Goal: Transaction & Acquisition: Obtain resource

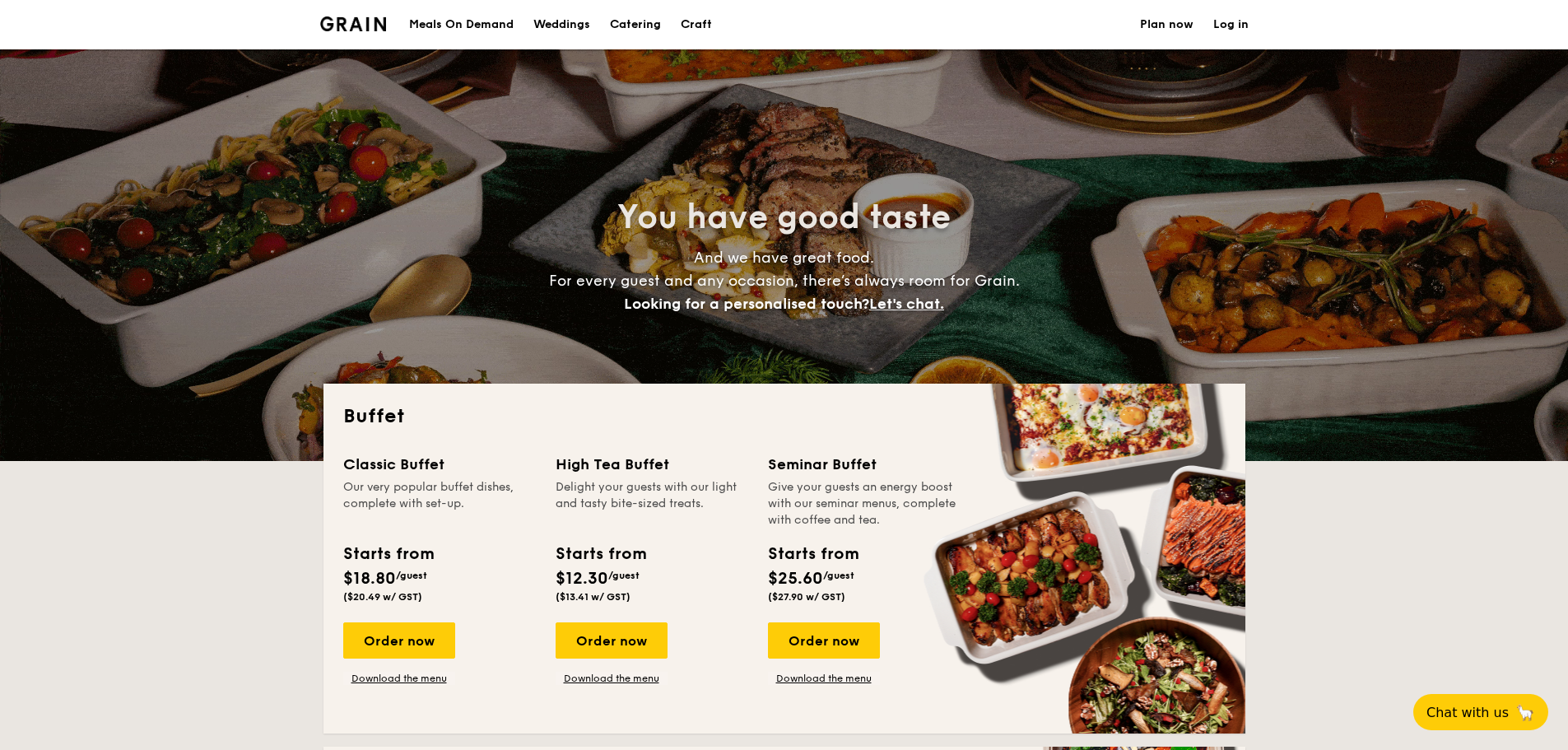
select select
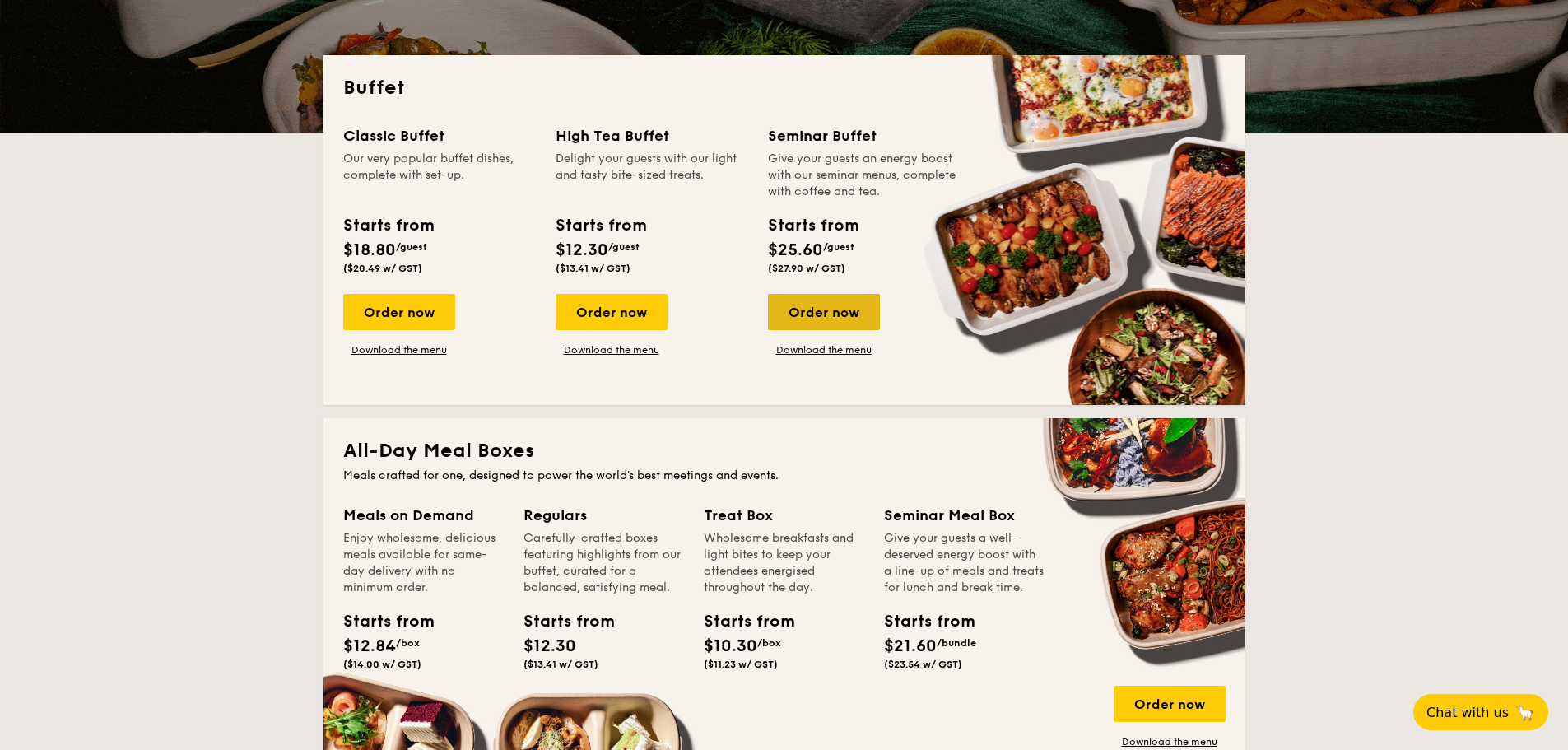
scroll to position [330, 0]
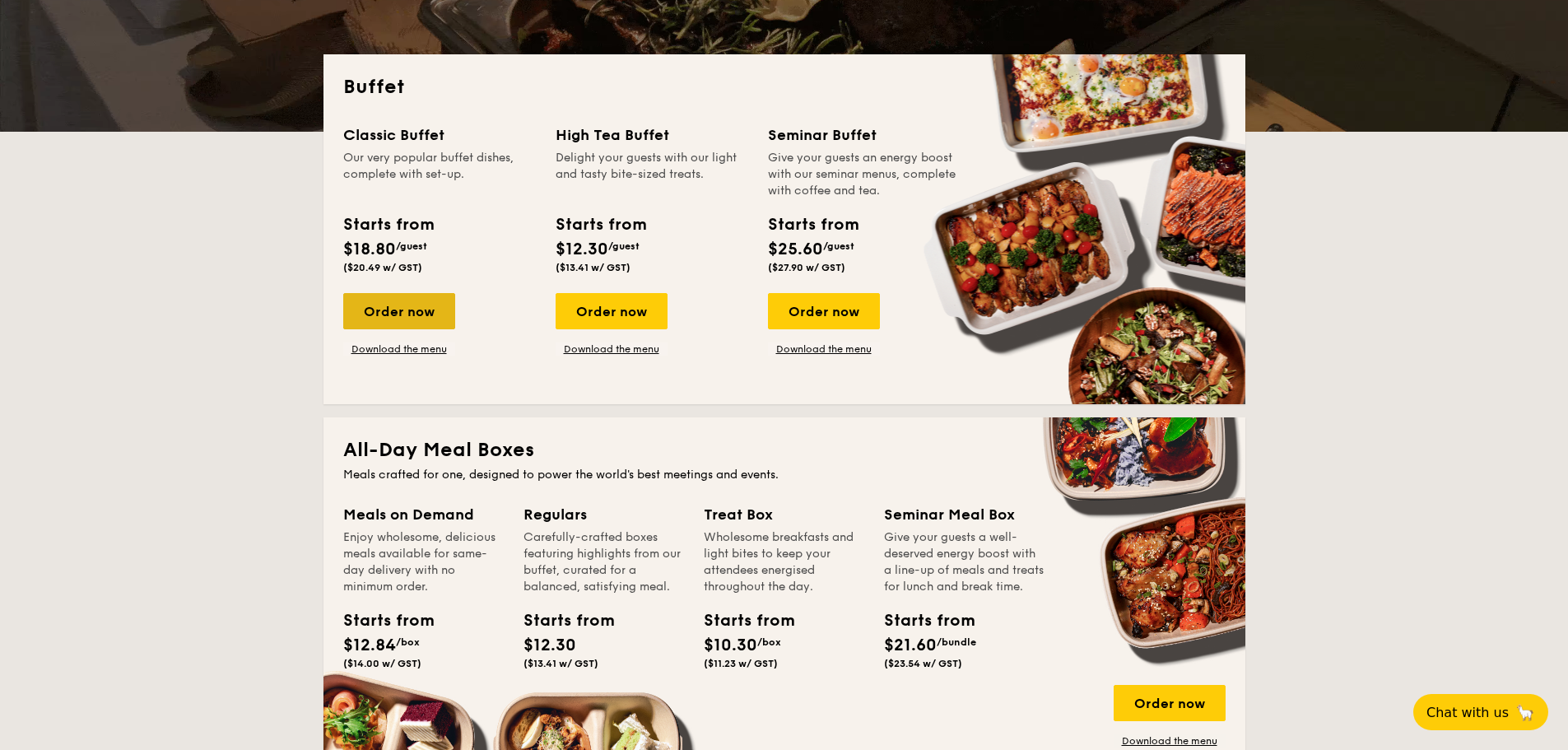
click at [378, 301] on div "Order now" at bounding box center [399, 311] width 112 height 37
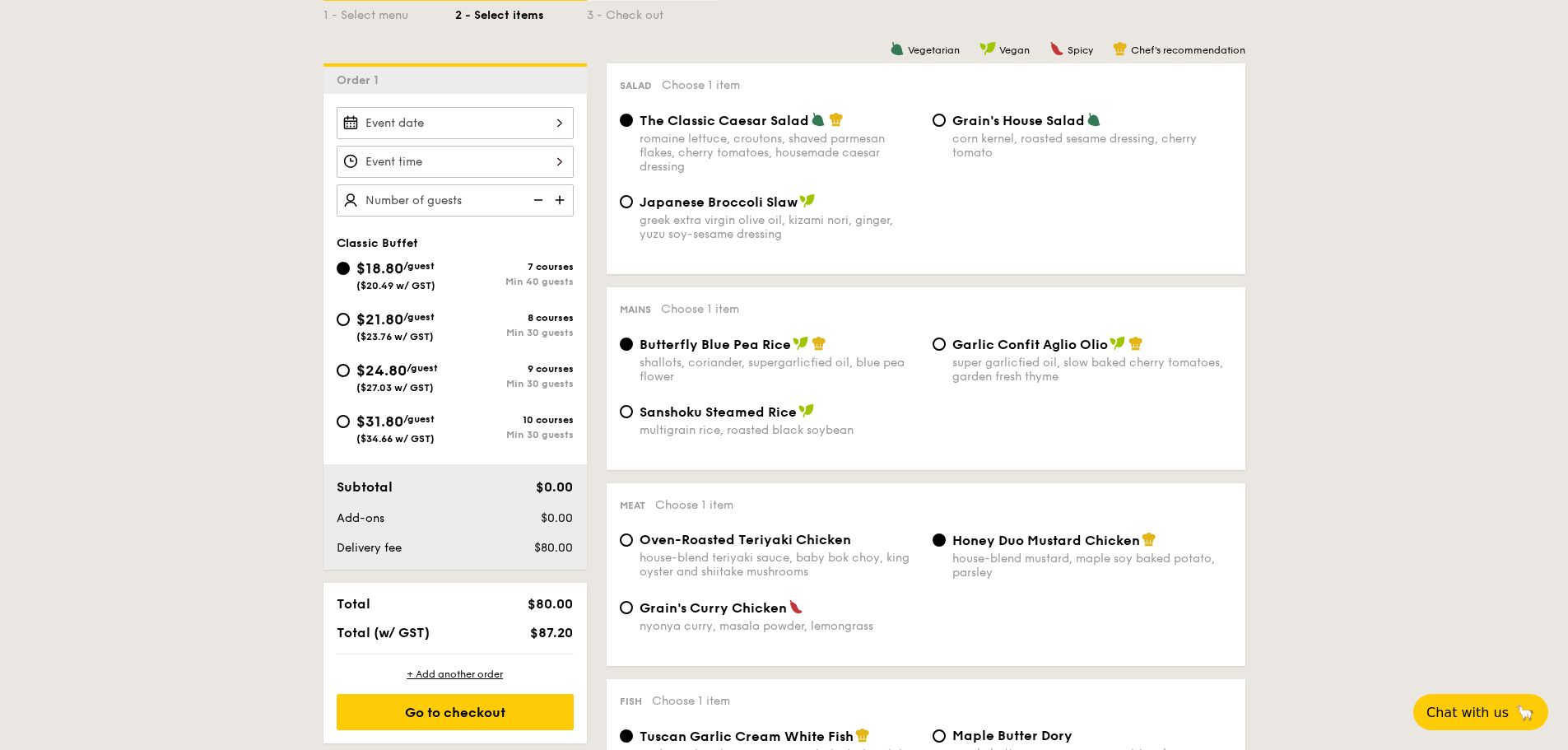
click at [350, 380] on div "$24.80 /guest ($27.03 w/ GST)" at bounding box center [396, 377] width 119 height 35
click at [350, 377] on input "$24.80 /guest ($27.03 w/ GST) 9 courses Min 30 guests" at bounding box center [343, 370] width 13 height 13
radio input "true"
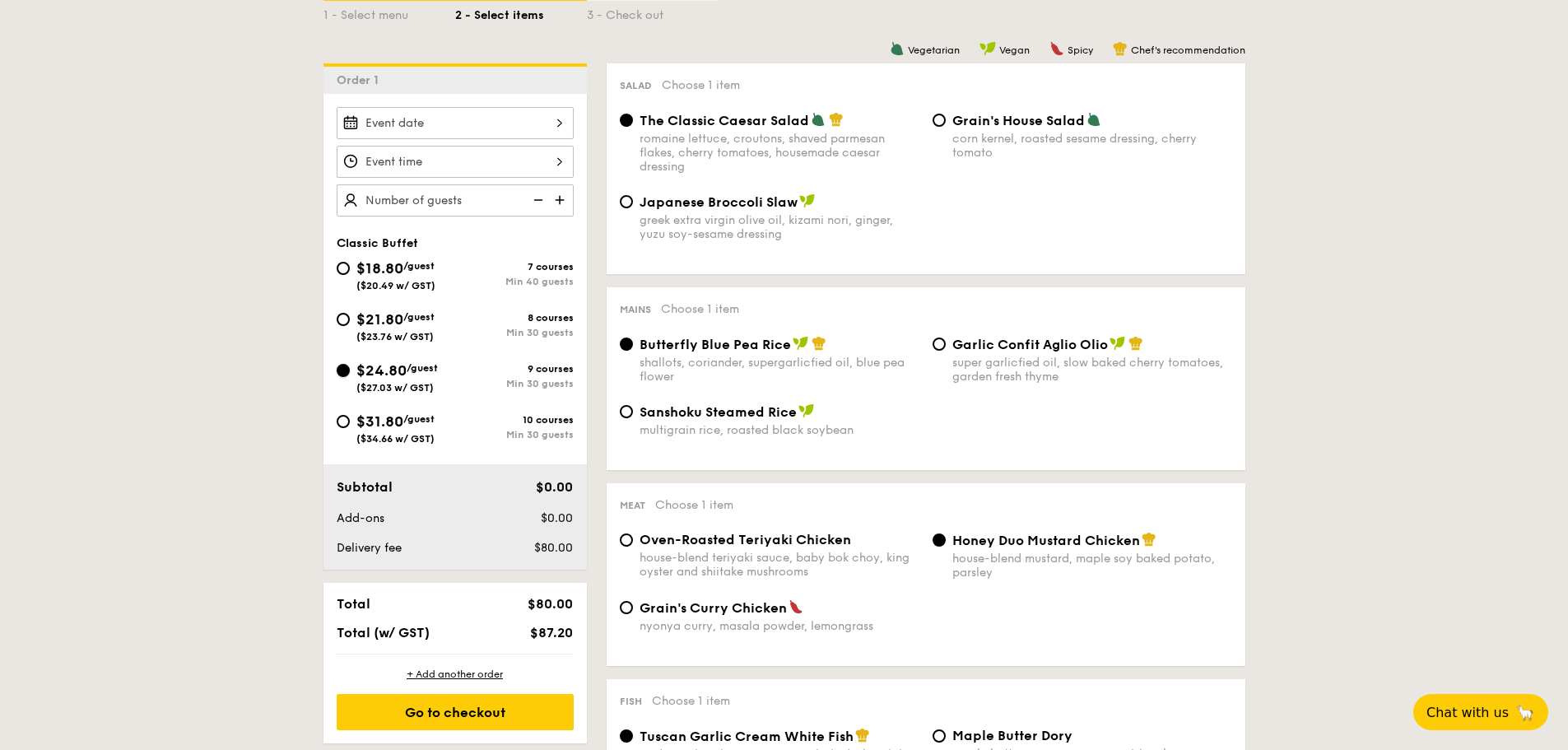
radio input "true"
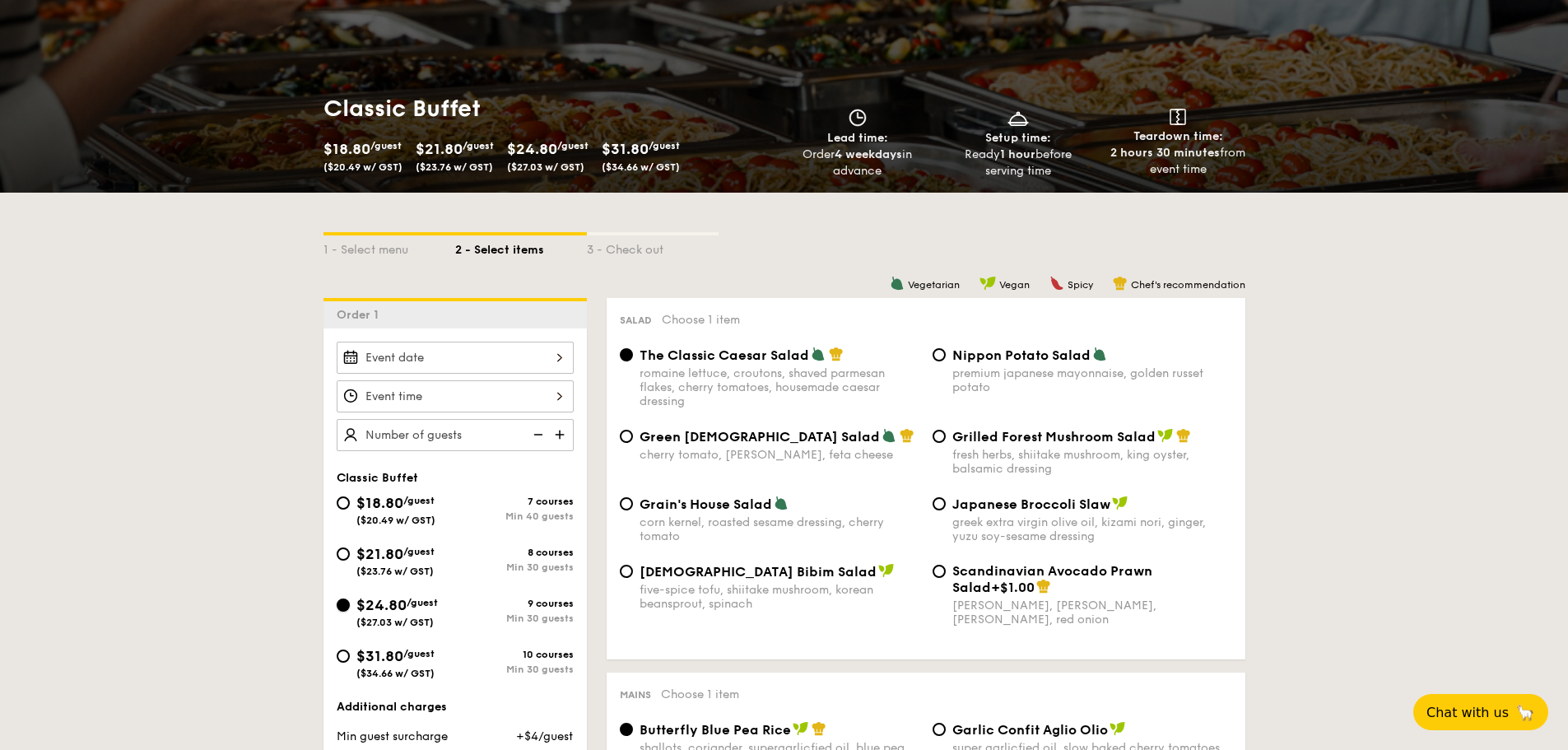
scroll to position [166, 0]
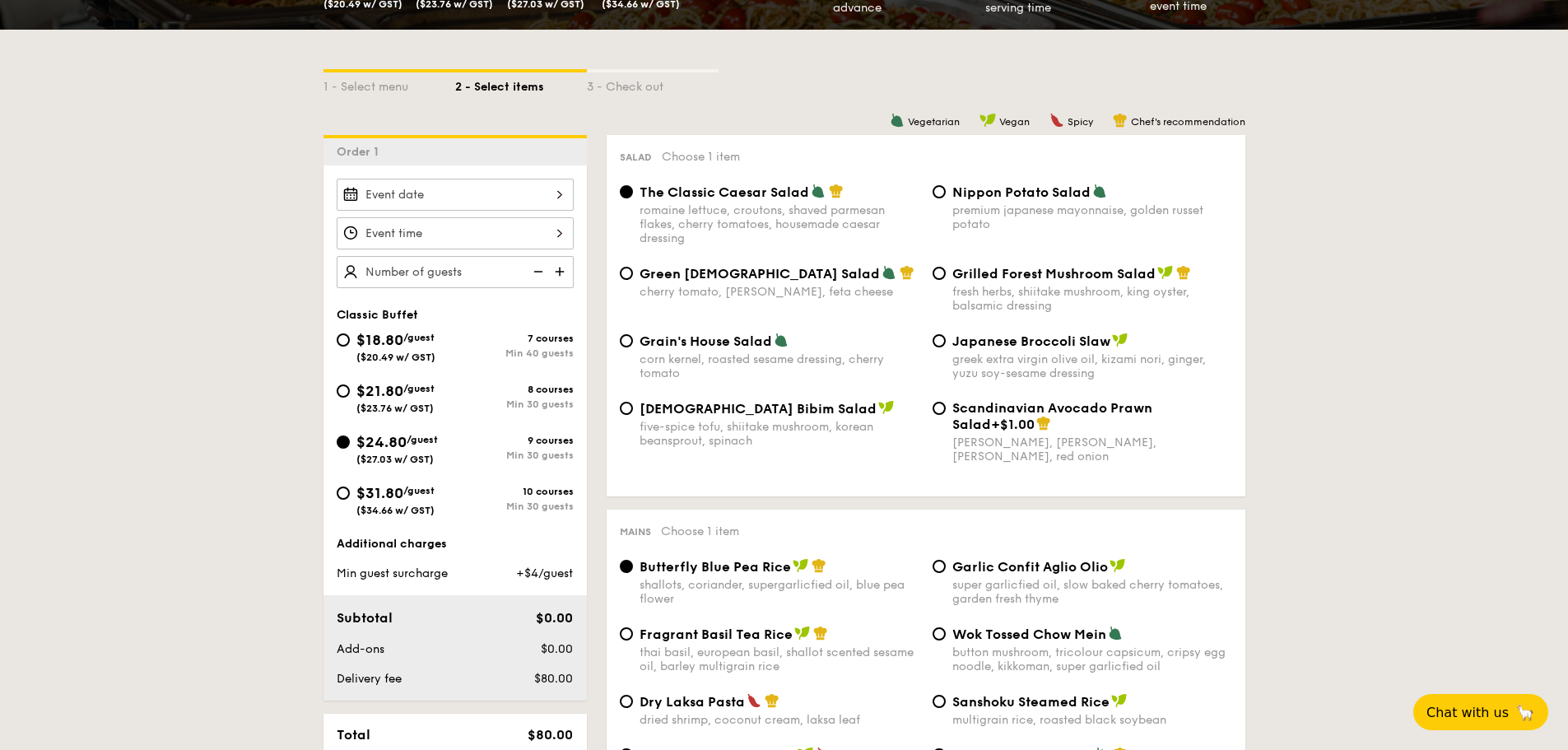
select select
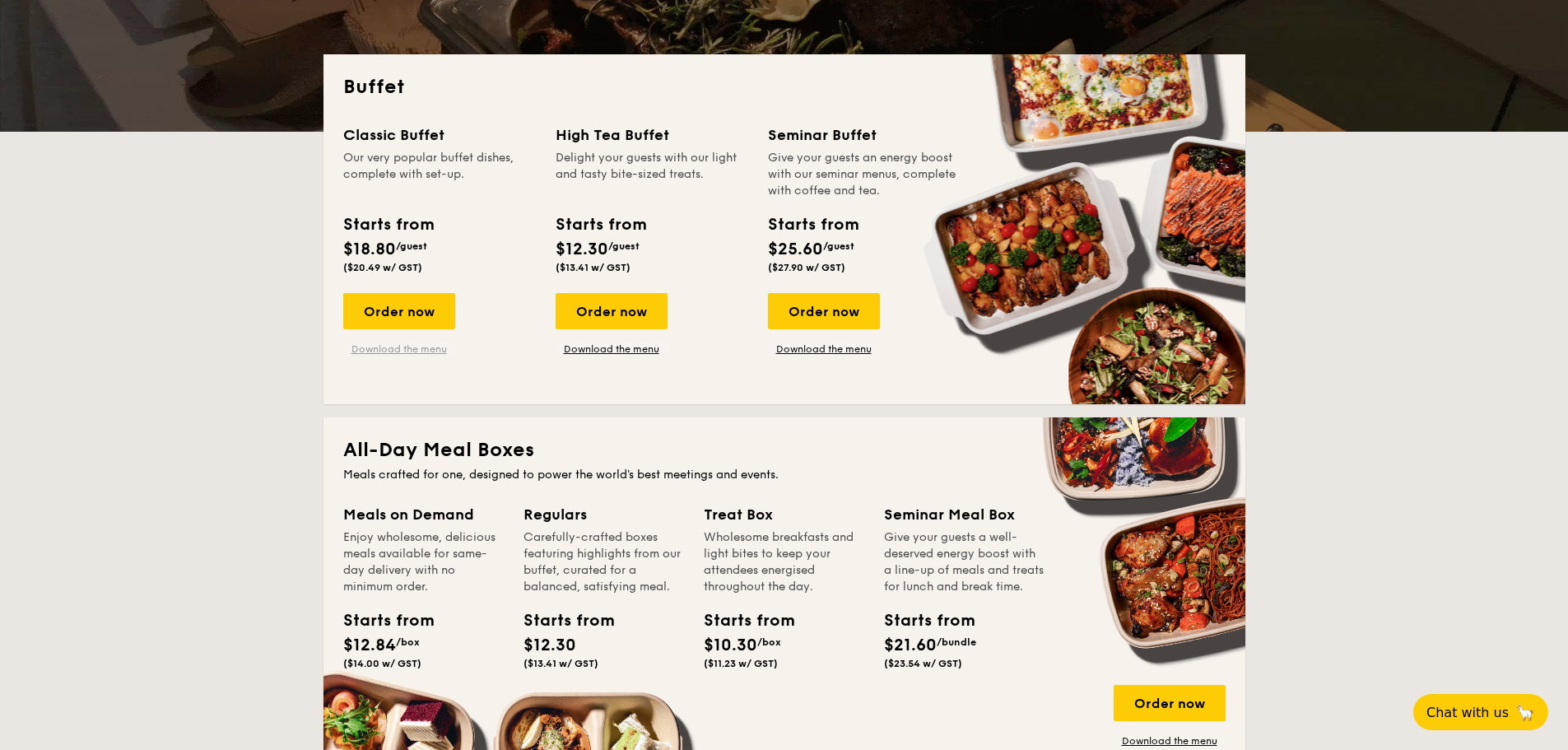
click at [396, 346] on link "Download the menu" at bounding box center [399, 349] width 112 height 13
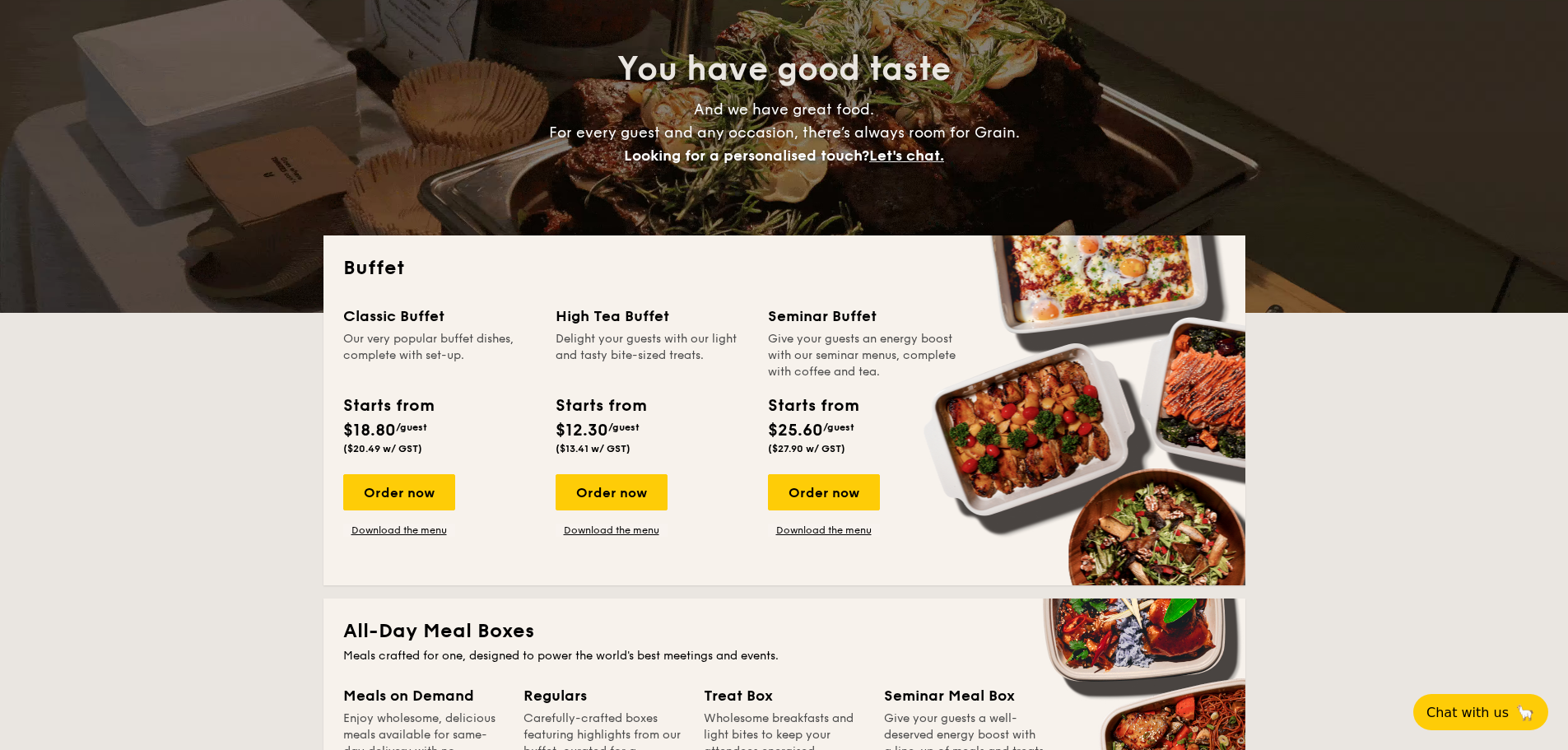
scroll to position [119, 0]
